Goal: Information Seeking & Learning: Learn about a topic

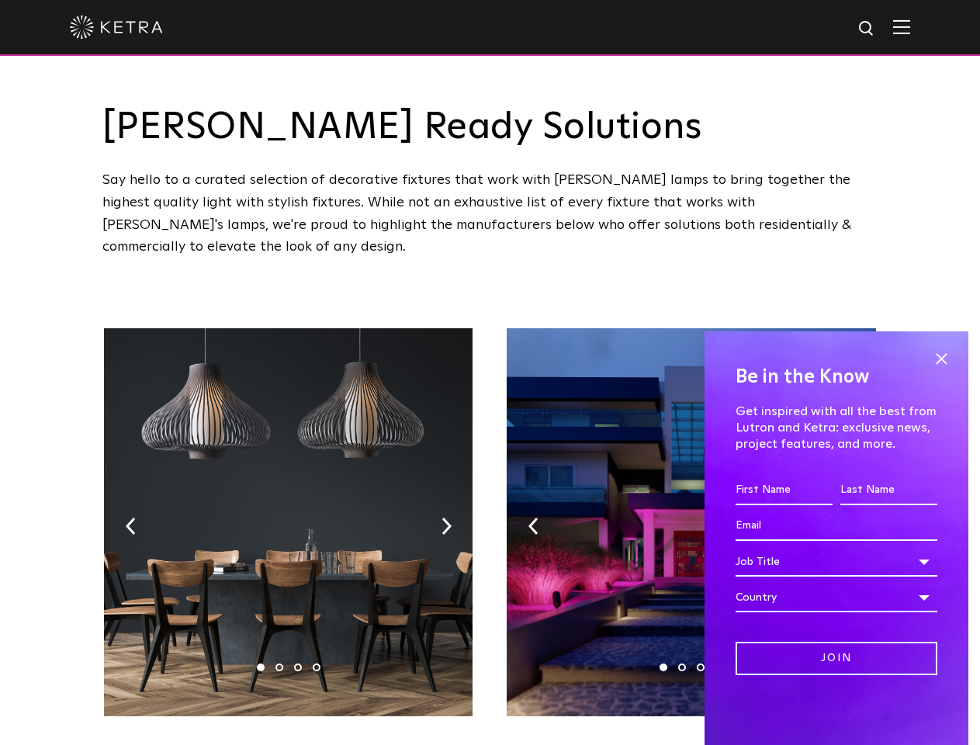
click at [490, 29] on div at bounding box center [490, 27] width 841 height 54
click at [910, 28] on img at bounding box center [901, 26] width 17 height 15
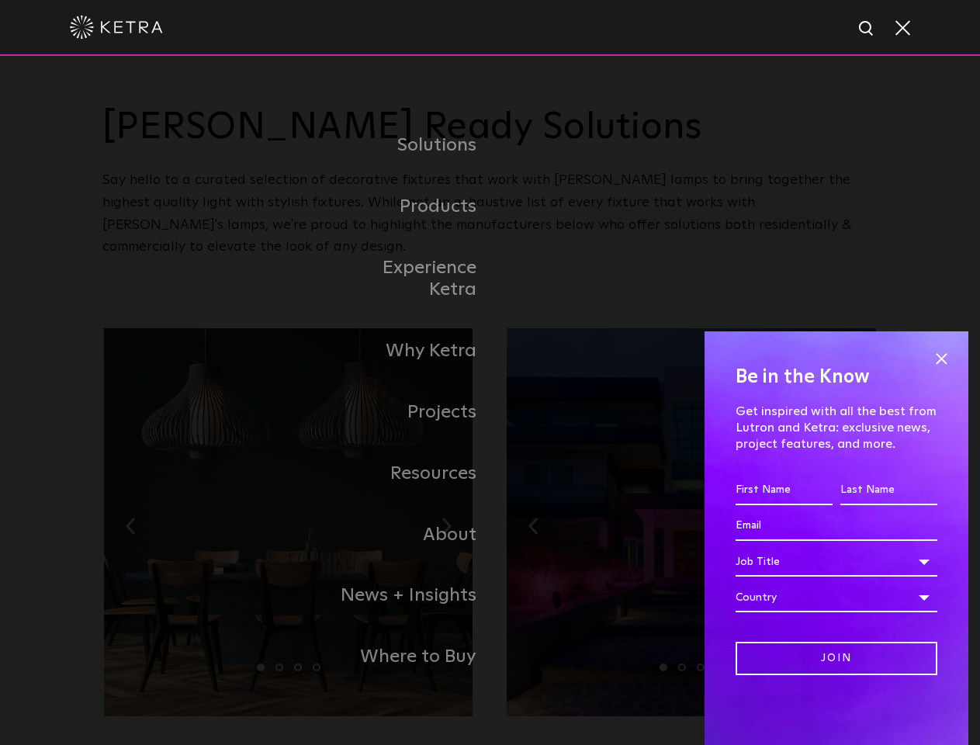
click at [130, 503] on div "Solutions Commercial Residential Products Commercial Products Residential Produ…" at bounding box center [490, 401] width 980 height 691
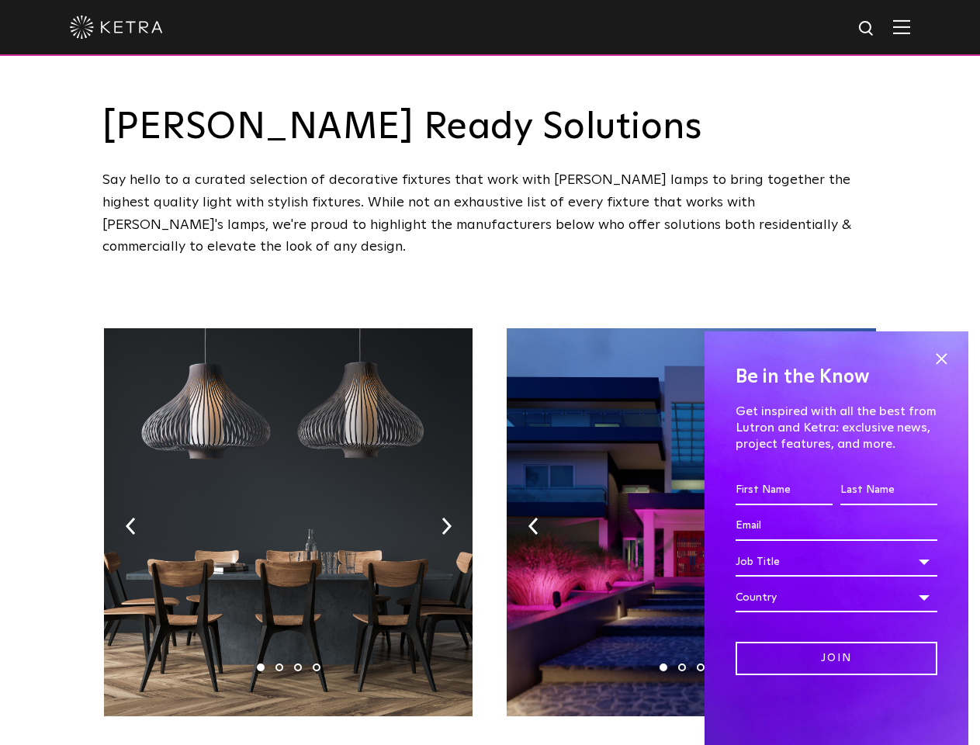
click at [289, 502] on img at bounding box center [288, 522] width 369 height 388
click at [446, 518] on img at bounding box center [447, 526] width 10 height 17
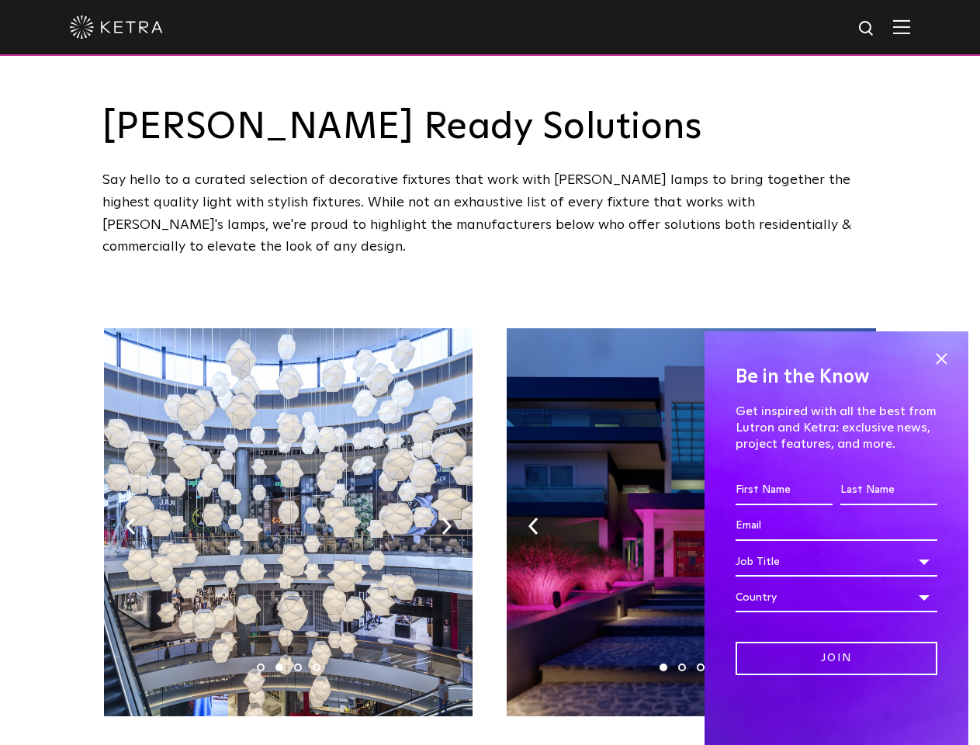
click at [261, 664] on li "1" at bounding box center [261, 668] width 8 height 8
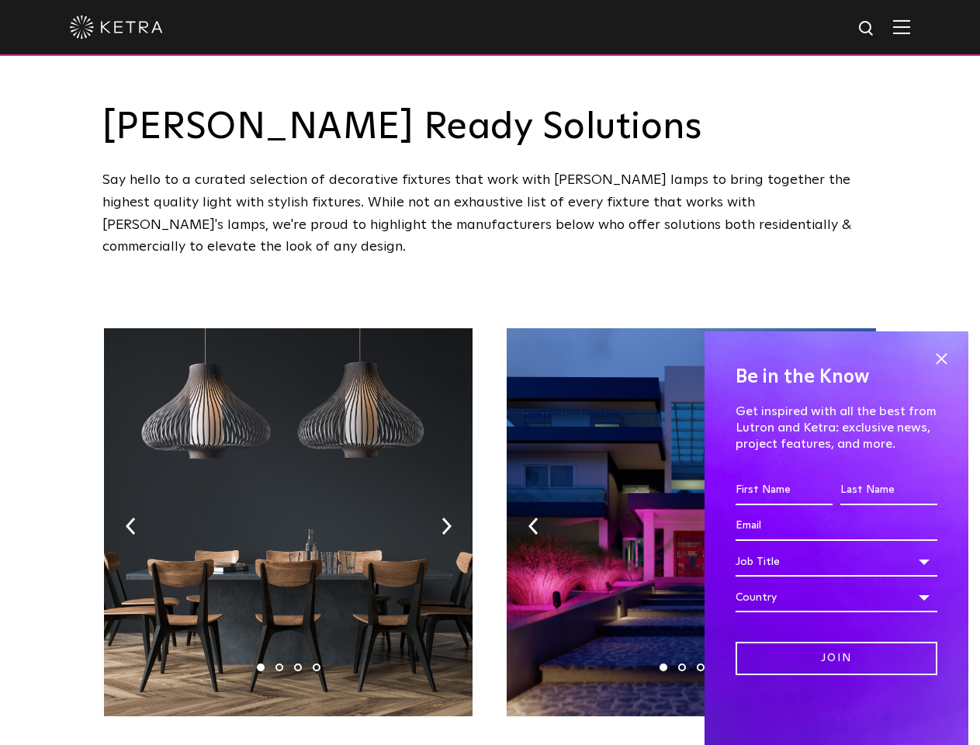
click at [279, 664] on li "2" at bounding box center [280, 668] width 8 height 8
click at [298, 664] on li "3" at bounding box center [298, 668] width 8 height 8
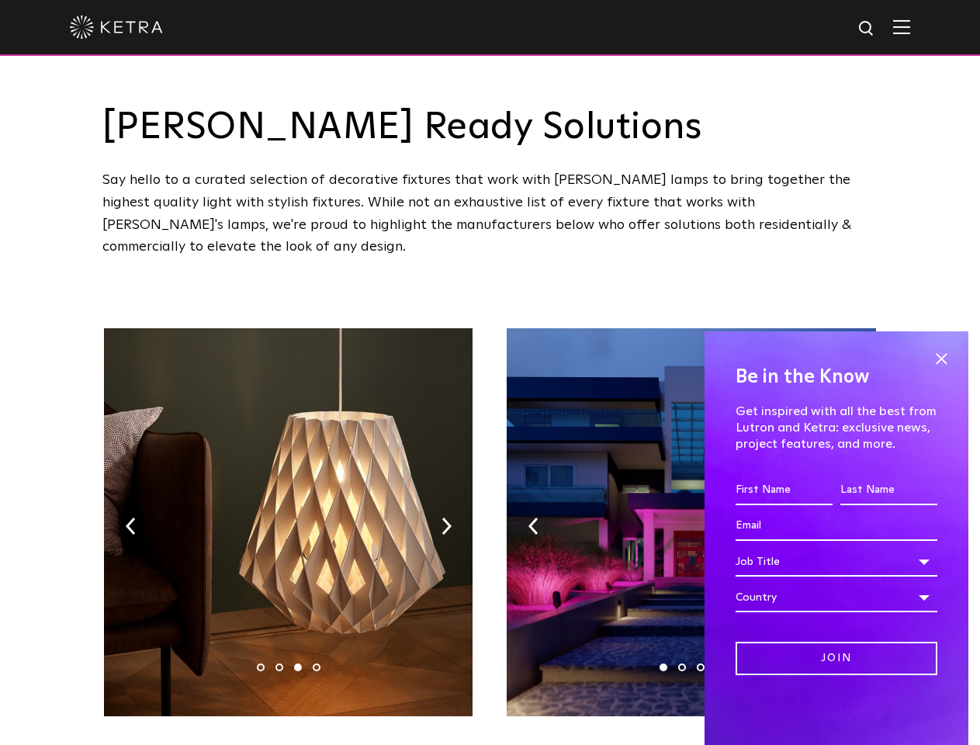
click at [317, 664] on li "4" at bounding box center [317, 668] width 8 height 8
click at [533, 518] on img at bounding box center [534, 526] width 10 height 17
